Goal: Task Accomplishment & Management: Use online tool/utility

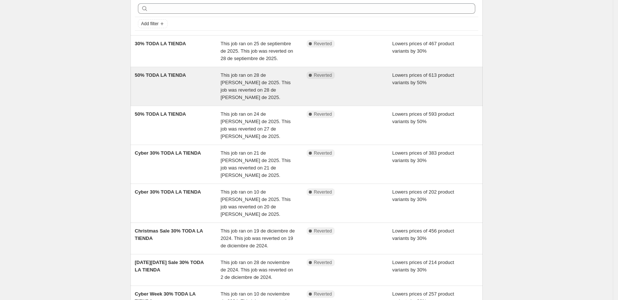
scroll to position [46, 0]
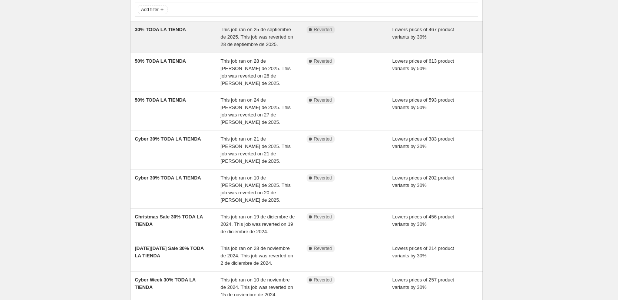
click at [169, 41] on div "30% TODA LA TIENDA" at bounding box center [178, 37] width 86 height 22
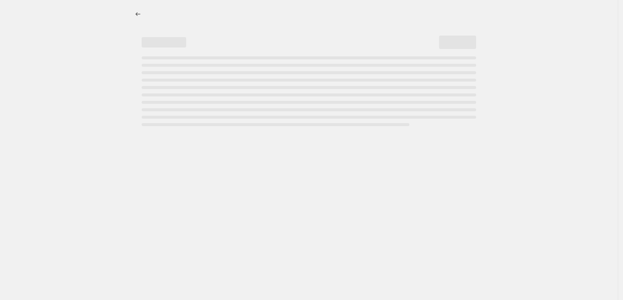
select select "percentage"
select select "collection"
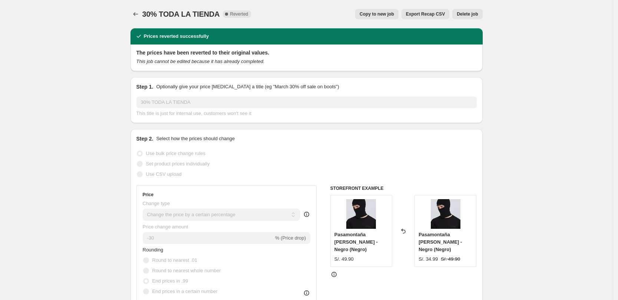
click at [387, 14] on span "Copy to new job" at bounding box center [376, 14] width 34 height 6
select select "percentage"
select select "collection"
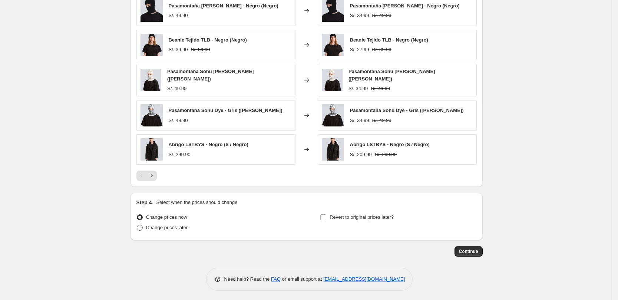
click at [166, 226] on span "Change prices later" at bounding box center [167, 228] width 42 height 6
click at [137, 225] on input "Change prices later" at bounding box center [137, 225] width 0 height 0
radio input "true"
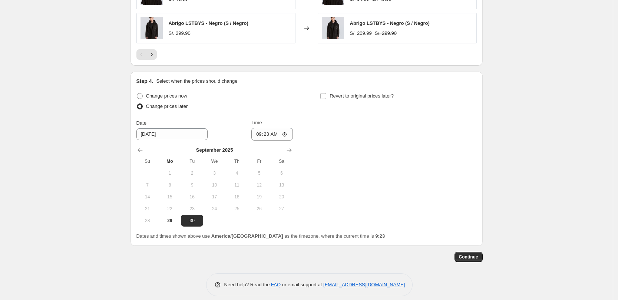
scroll to position [652, 0]
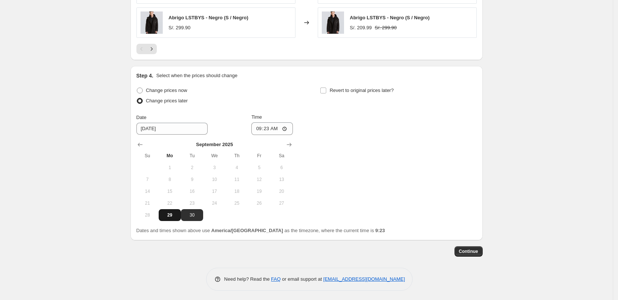
click at [165, 212] on span "29" at bounding box center [170, 215] width 16 height 6
type input "[DATE]"
click at [276, 128] on input "09:23" at bounding box center [272, 128] width 42 height 13
type input "09:25"
click at [326, 87] on input "Revert to original prices later?" at bounding box center [323, 90] width 6 height 6
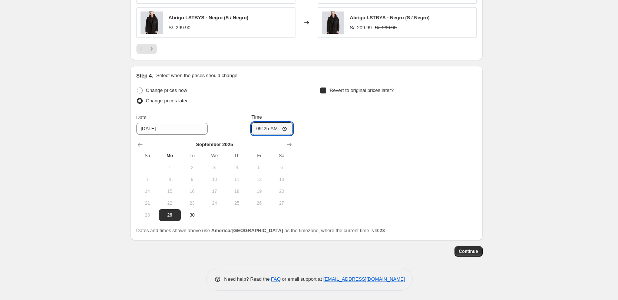
checkbox input "true"
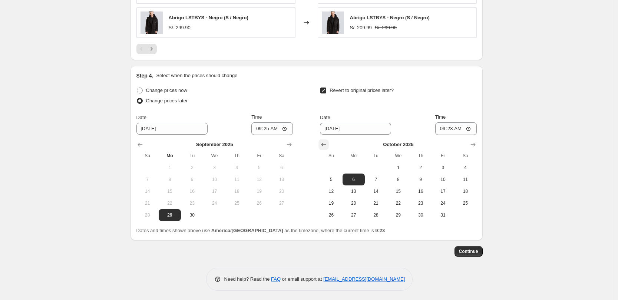
click at [324, 142] on icon "Show previous month, September 2025" at bounding box center [323, 144] width 7 height 7
click at [377, 214] on span "30" at bounding box center [376, 215] width 16 height 6
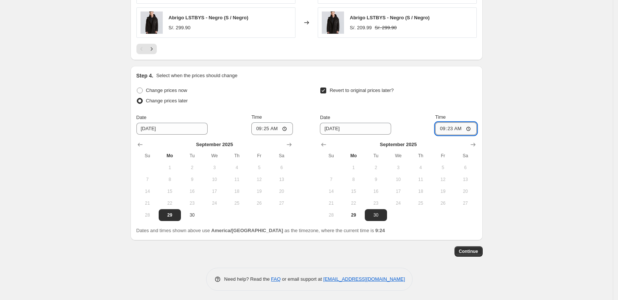
click at [450, 128] on input "09:23" at bounding box center [456, 128] width 42 height 13
click at [475, 141] on icon "Show next month, October 2025" at bounding box center [472, 144] width 7 height 7
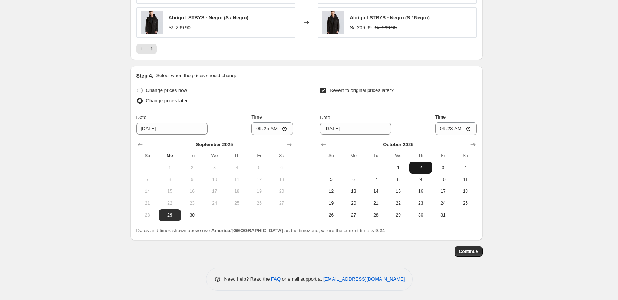
click at [415, 166] on span "2" at bounding box center [420, 168] width 16 height 6
type input "[DATE]"
click at [452, 129] on input "09:23" at bounding box center [456, 128] width 42 height 13
type input "11:59"
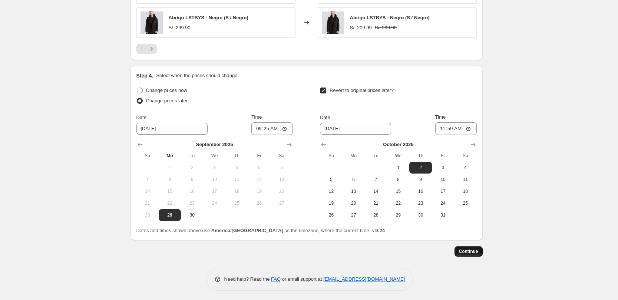
click at [473, 248] on span "Continue" at bounding box center [468, 251] width 19 height 6
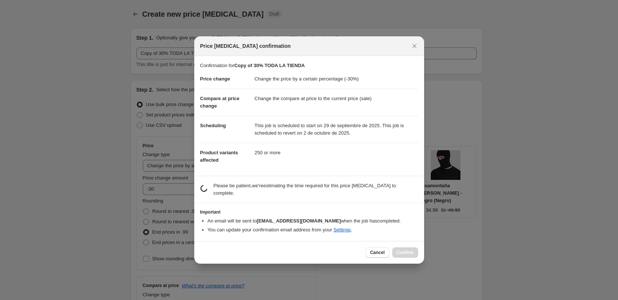
scroll to position [0, 0]
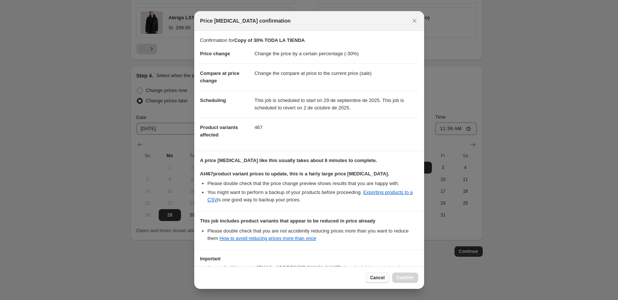
click at [376, 278] on span "Cancel" at bounding box center [377, 278] width 14 height 6
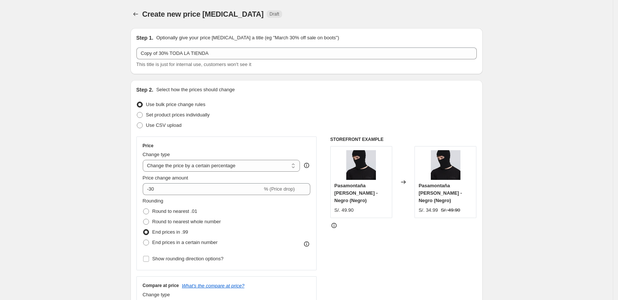
scroll to position [652, 0]
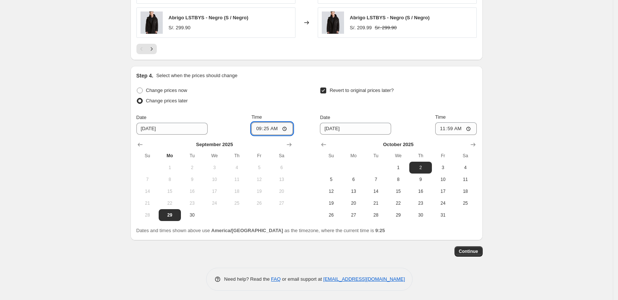
click at [278, 129] on input "09:25" at bounding box center [272, 128] width 42 height 13
type input "09:27"
click at [467, 249] on span "Continue" at bounding box center [468, 251] width 19 height 6
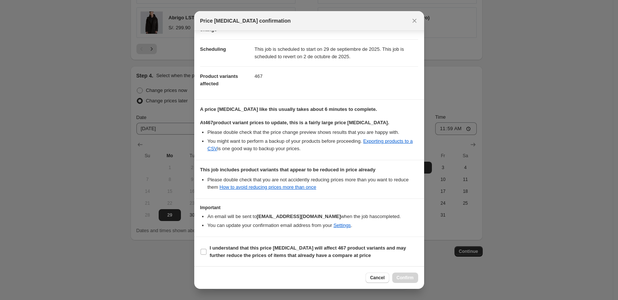
scroll to position [52, 0]
click at [204, 252] on input "I understand that this price [MEDICAL_DATA] will affect 467 product variants an…" at bounding box center [204, 251] width 6 height 6
checkbox input "true"
click at [408, 279] on span "Confirm" at bounding box center [405, 278] width 17 height 6
